Goal: Information Seeking & Learning: Learn about a topic

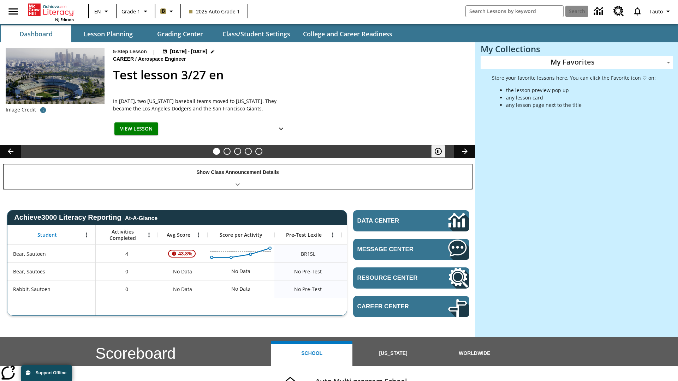
click at [238, 177] on div "Show Class Announcement Details" at bounding box center [238, 177] width 468 height 24
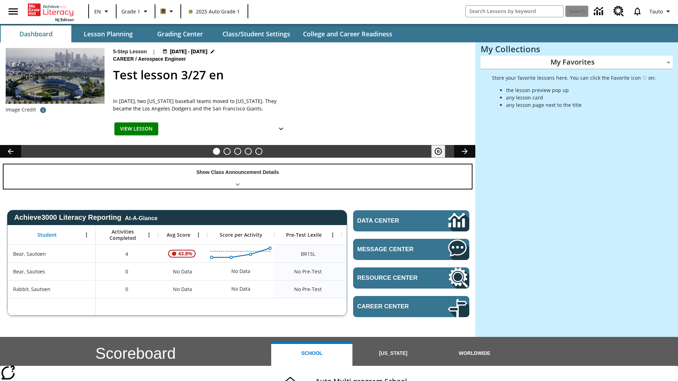
click at [238, 177] on div "Show Class Announcement Details" at bounding box center [238, 177] width 468 height 24
